Goal: Task Accomplishment & Management: Manage account settings

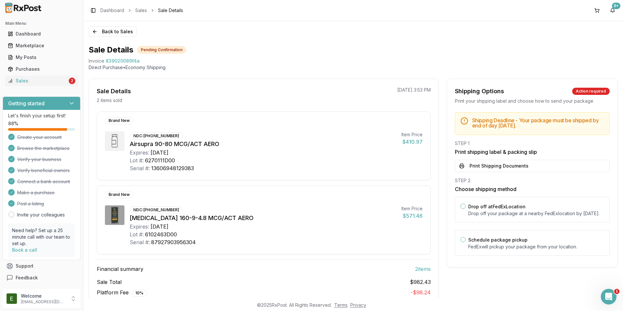
scroll to position [40, 0]
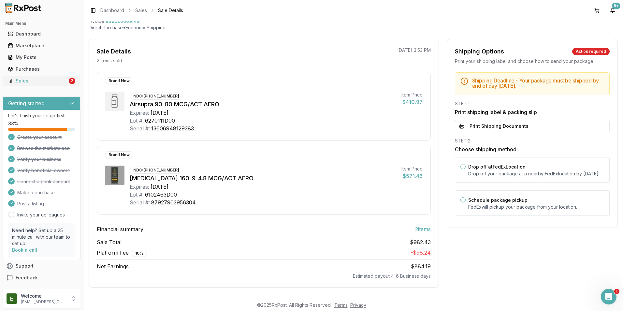
click at [44, 81] on div "Sales" at bounding box center [38, 81] width 60 height 7
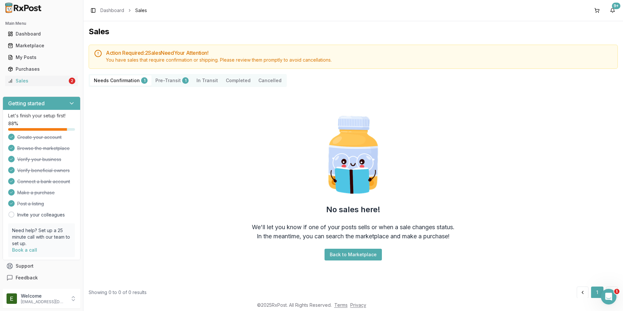
click at [163, 80] on button "Pre-Transit 1" at bounding box center [171, 80] width 41 height 10
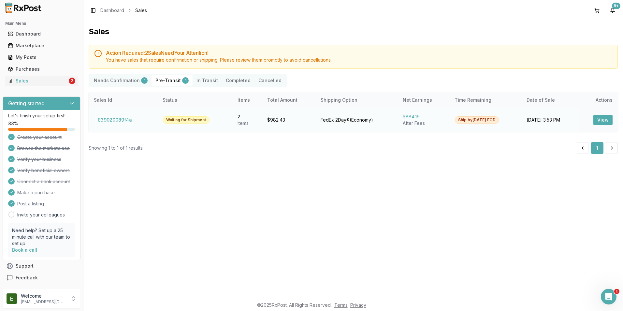
click at [602, 123] on button "View" at bounding box center [602, 120] width 19 height 10
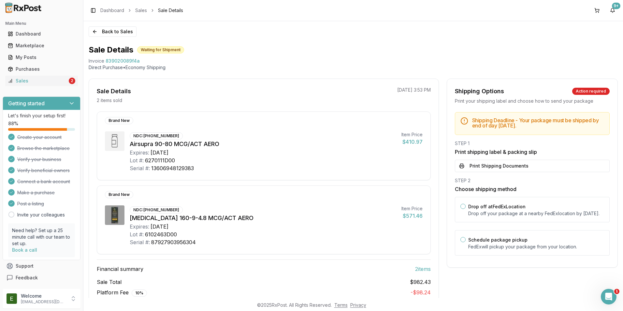
click at [26, 88] on div "Main Menu Dashboard Marketplace My Posts Purchases Sales 2" at bounding box center [41, 52] width 83 height 73
click at [28, 81] on div "Sales" at bounding box center [38, 81] width 60 height 7
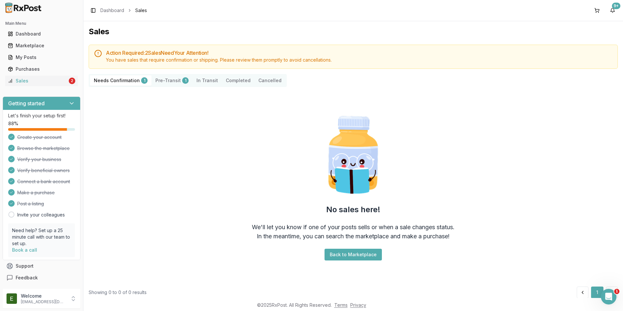
click at [158, 79] on button "Pre-Transit 1" at bounding box center [171, 80] width 41 height 10
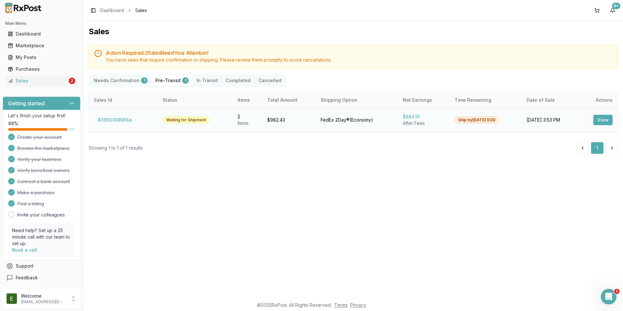
click at [604, 122] on button "View" at bounding box center [602, 120] width 19 height 10
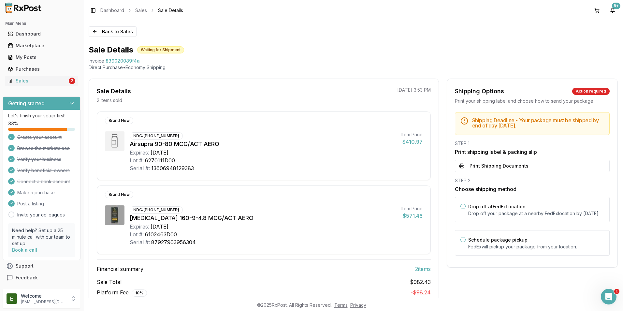
click at [481, 281] on div "Shipping Options Action required Print your shipping label and choose how to se…" at bounding box center [532, 203] width 171 height 249
click at [104, 31] on button "Back to Sales" at bounding box center [113, 31] width 48 height 10
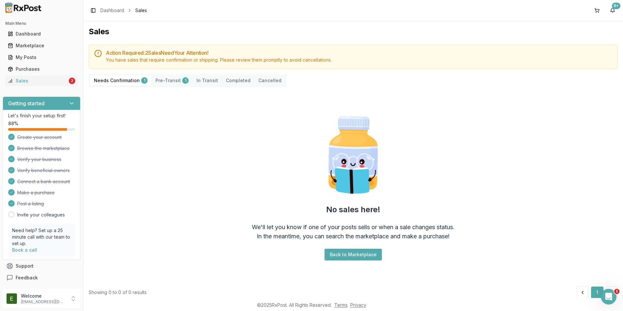
click at [164, 80] on button "Pre-Transit 1" at bounding box center [171, 80] width 41 height 10
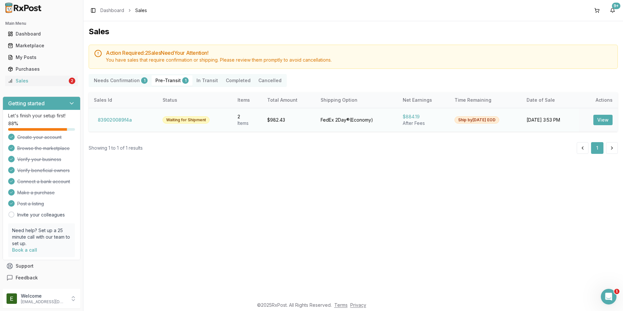
click at [600, 120] on button "View" at bounding box center [602, 120] width 19 height 10
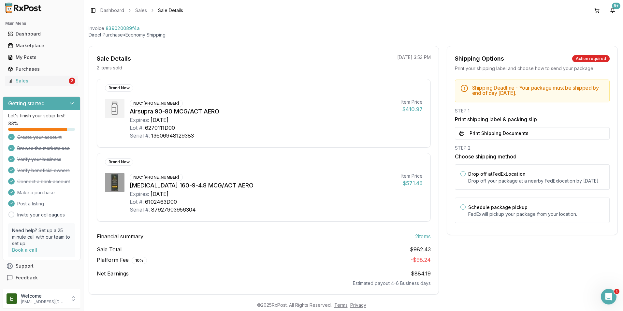
scroll to position [40, 0]
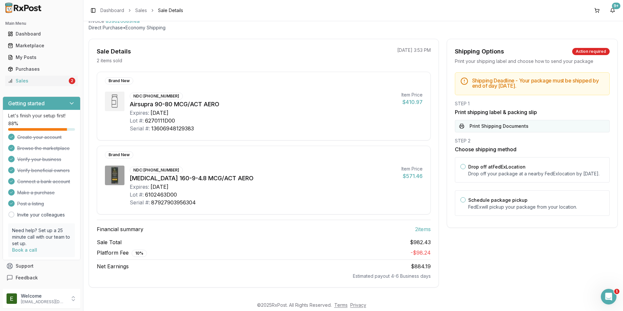
click at [480, 129] on button "Print Shipping Documents" at bounding box center [532, 126] width 155 height 12
click at [49, 80] on div "Sales" at bounding box center [38, 81] width 60 height 7
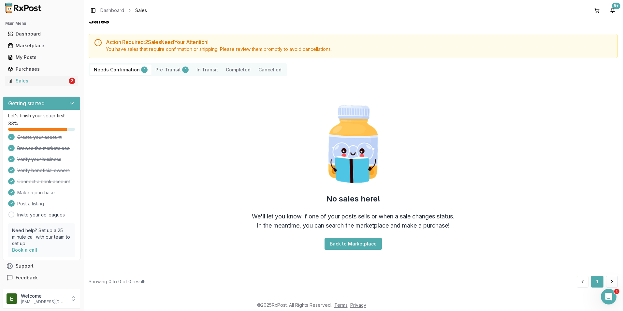
click at [165, 71] on button "Pre-Transit 1" at bounding box center [171, 70] width 41 height 10
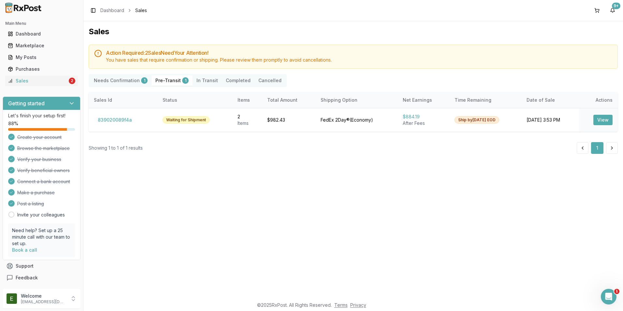
click at [122, 81] on Confirmation "Needs Confirmation 1" at bounding box center [121, 80] width 62 height 10
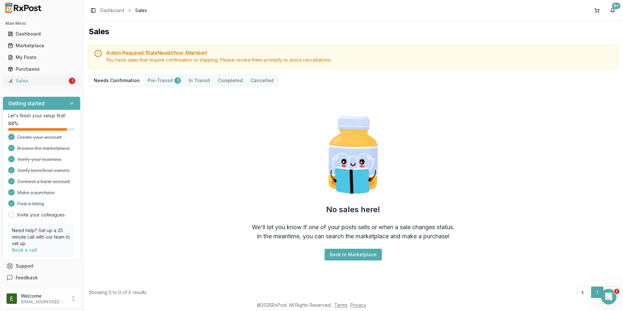
click at [54, 83] on div "Sales" at bounding box center [38, 81] width 60 height 7
click at [158, 79] on button "Pre-Transit 1" at bounding box center [164, 80] width 41 height 10
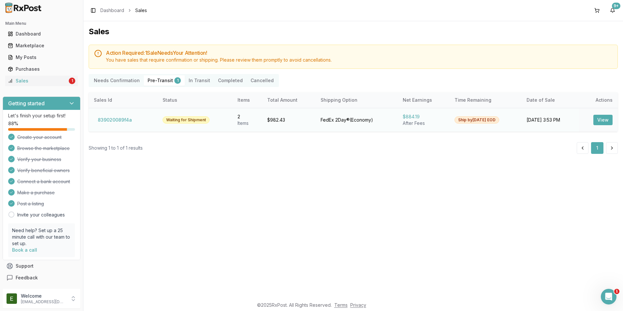
click at [598, 121] on button "View" at bounding box center [602, 120] width 19 height 10
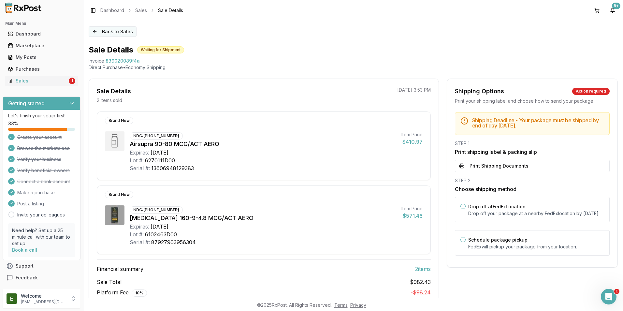
click at [125, 33] on button "Back to Sales" at bounding box center [113, 31] width 48 height 10
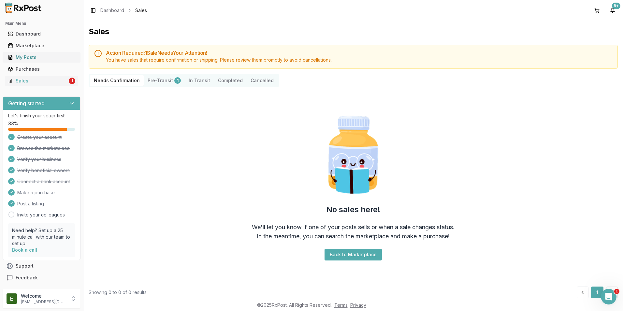
click at [55, 62] on link "My Posts" at bounding box center [41, 57] width 73 height 12
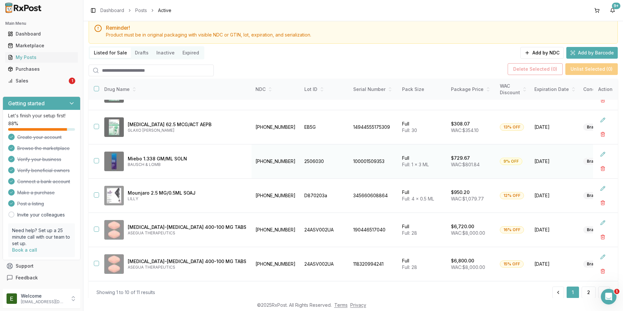
scroll to position [42, 0]
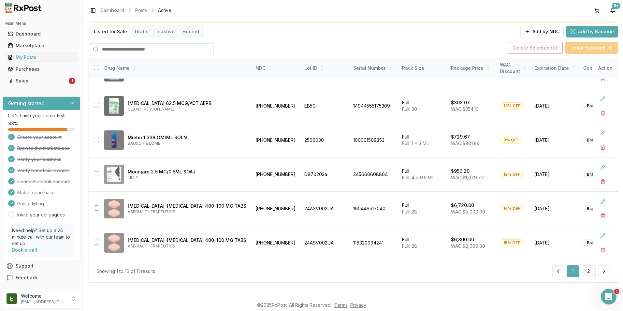
click at [586, 274] on button "2" at bounding box center [589, 271] width 14 height 12
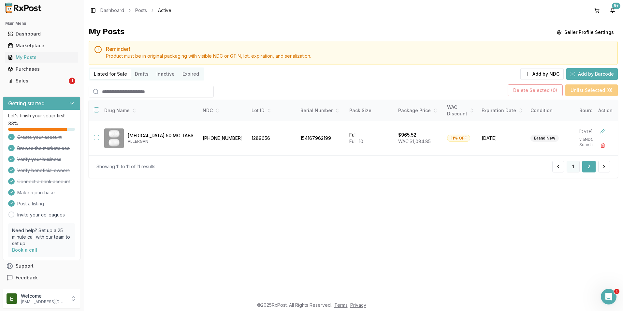
click at [571, 167] on button "1" at bounding box center [573, 167] width 13 height 12
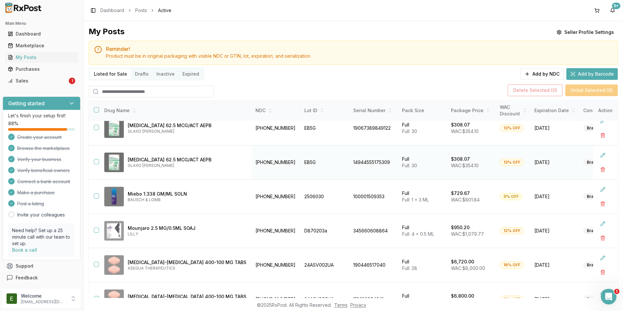
scroll to position [163, 0]
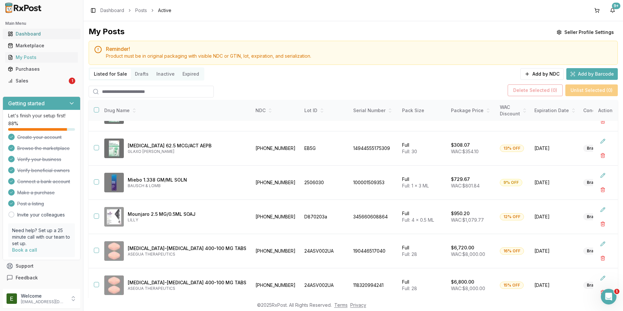
click at [58, 37] on div "Dashboard" at bounding box center [41, 34] width 67 height 7
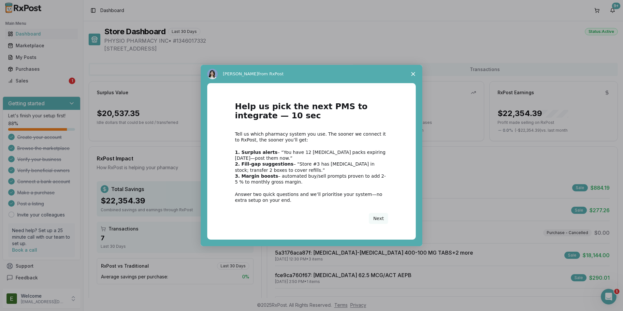
click at [416, 77] on span "Close survey" at bounding box center [413, 74] width 18 height 18
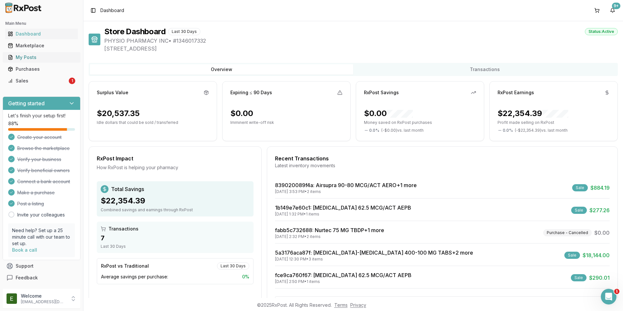
click at [17, 58] on div "My Posts" at bounding box center [41, 57] width 67 height 7
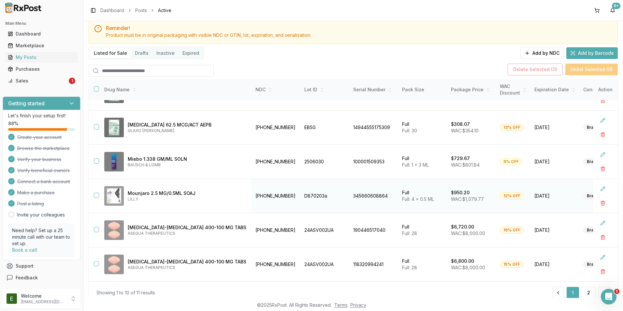
scroll to position [42, 0]
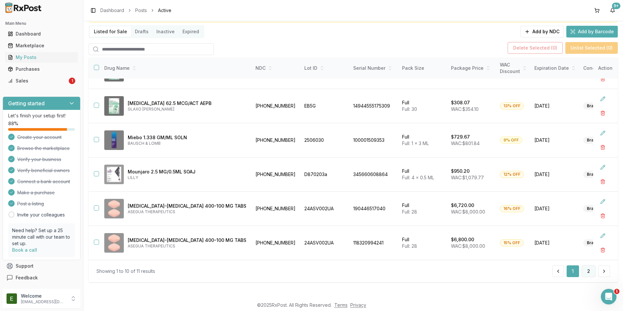
click at [586, 275] on button "2" at bounding box center [589, 271] width 14 height 12
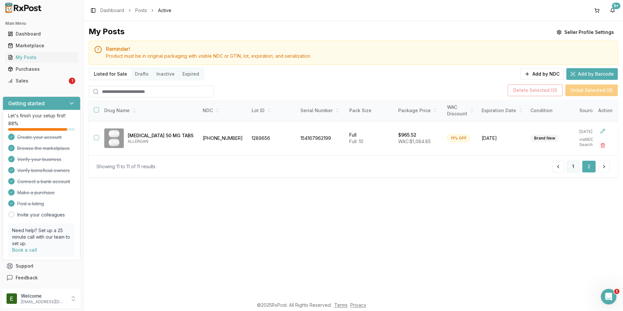
click at [575, 172] on button "1" at bounding box center [573, 167] width 13 height 12
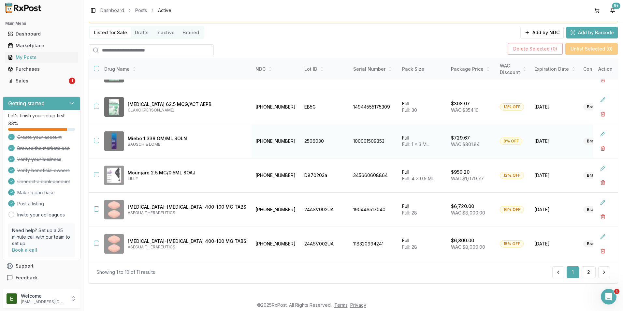
scroll to position [42, 0]
